Goal: Navigation & Orientation: Find specific page/section

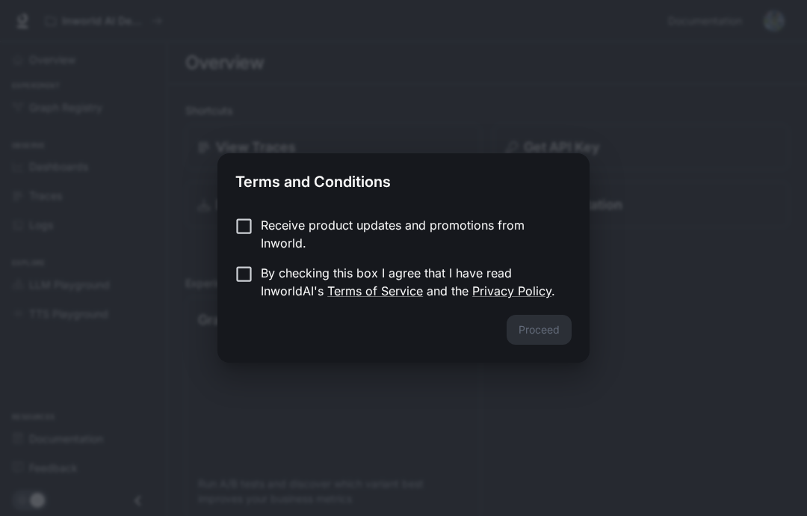
click at [510, 284] on link "Privacy Policy" at bounding box center [511, 290] width 79 height 15
click at [274, 264] on p "By checking this box I agree that I have read InworldAI's Terms of Service and …" at bounding box center [410, 282] width 299 height 36
click at [369, 236] on p "Receive product updates and promotions from Inworld." at bounding box center [410, 234] width 299 height 36
click at [543, 325] on button "Proceed" at bounding box center [539, 330] width 65 height 30
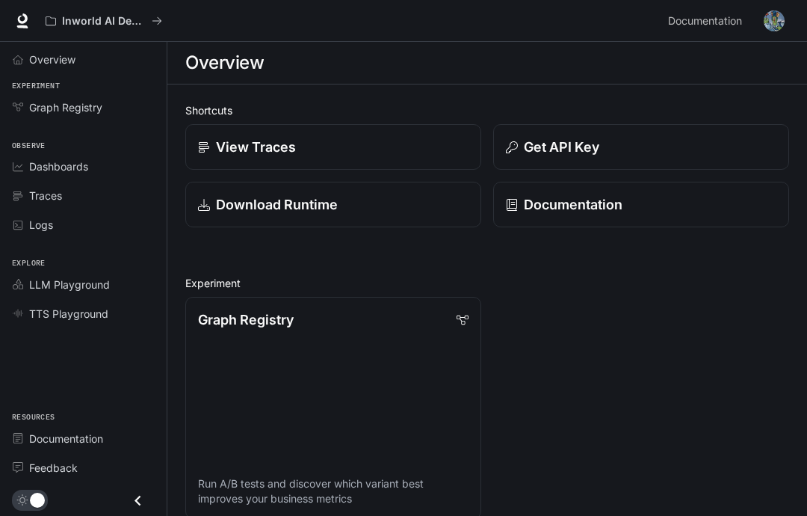
click at [558, 213] on p "Documentation" at bounding box center [573, 204] width 99 height 20
click at [395, 151] on div "View Traces" at bounding box center [333, 147] width 271 height 20
click at [99, 303] on link "TTS Playground" at bounding box center [83, 313] width 155 height 26
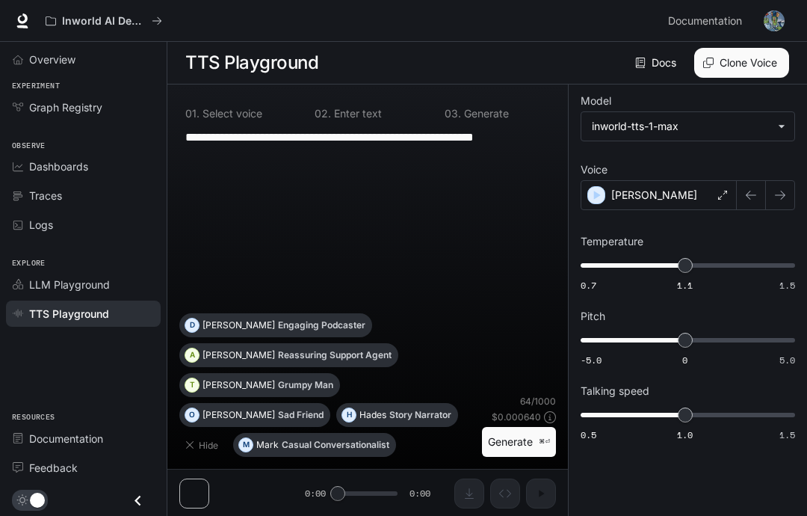
click at [122, 278] on div "LLM Playground" at bounding box center [91, 285] width 125 height 16
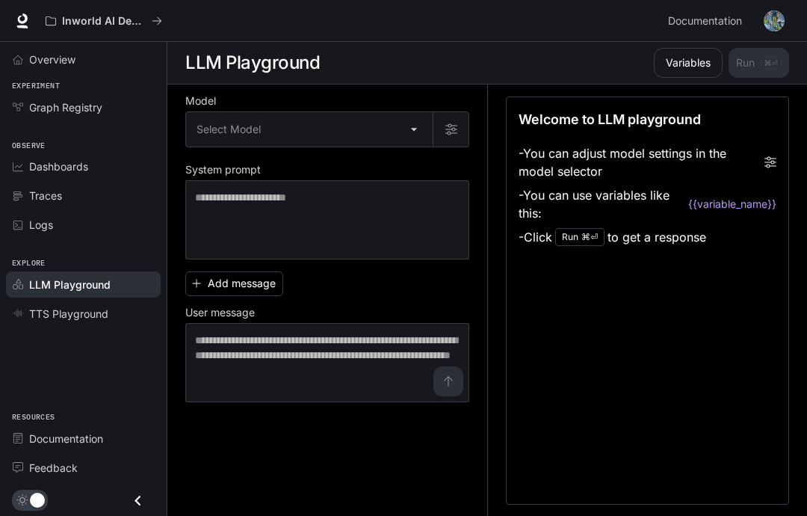
click at [133, 446] on link "Documentation" at bounding box center [83, 438] width 155 height 26
click at [111, 55] on div "Overview" at bounding box center [91, 60] width 125 height 16
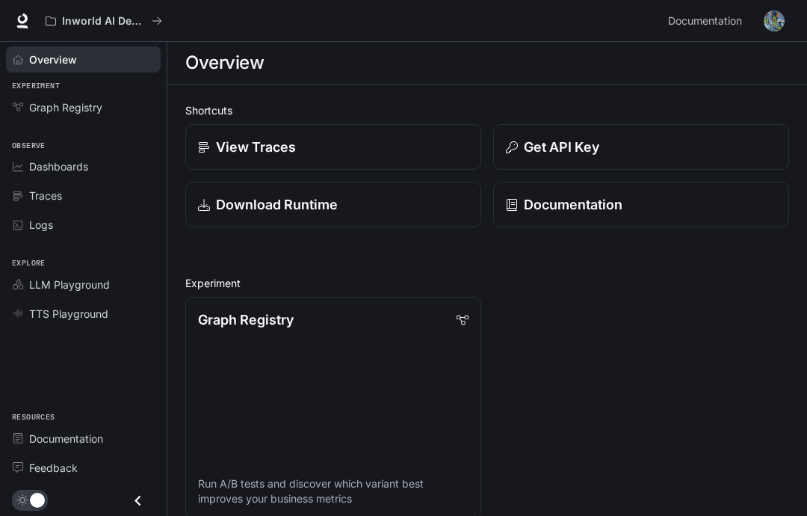
click at [428, 198] on div "Download Runtime" at bounding box center [333, 204] width 271 height 20
click at [164, 28] on button "Inworld AI Demos" at bounding box center [104, 21] width 130 height 30
click at [113, 167] on div "Dashboards" at bounding box center [91, 166] width 125 height 16
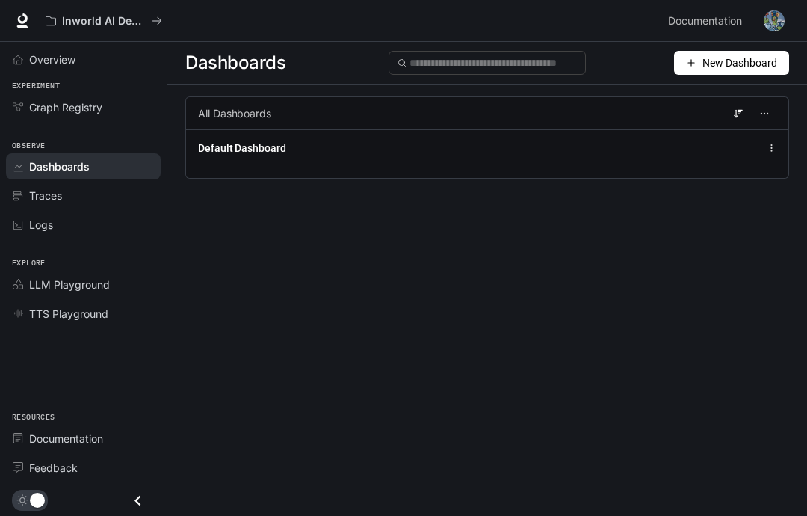
click at [695, 155] on div "Default Dashboard" at bounding box center [487, 148] width 579 height 18
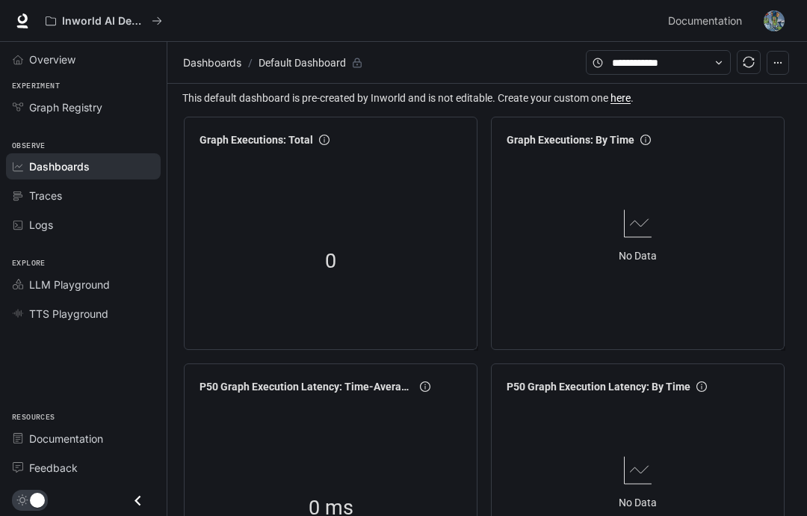
click at [108, 57] on div "Overview" at bounding box center [91, 60] width 125 height 16
